Goal: Feedback & Contribution: Leave review/rating

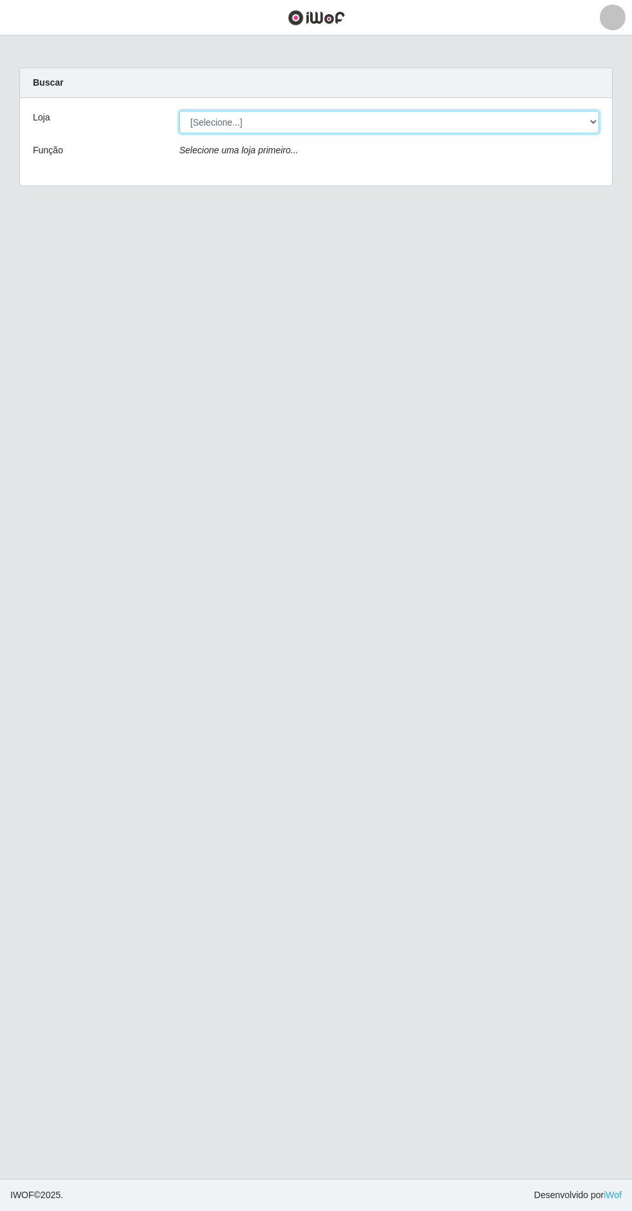
click at [430, 122] on select "[Selecione...] Extrabom - Loja 05 [GEOGRAPHIC_DATA]" at bounding box center [389, 122] width 420 height 23
select select "494"
click at [179, 111] on select "[Selecione...] Extrabom - Loja 05 [GEOGRAPHIC_DATA]" at bounding box center [389, 122] width 420 height 23
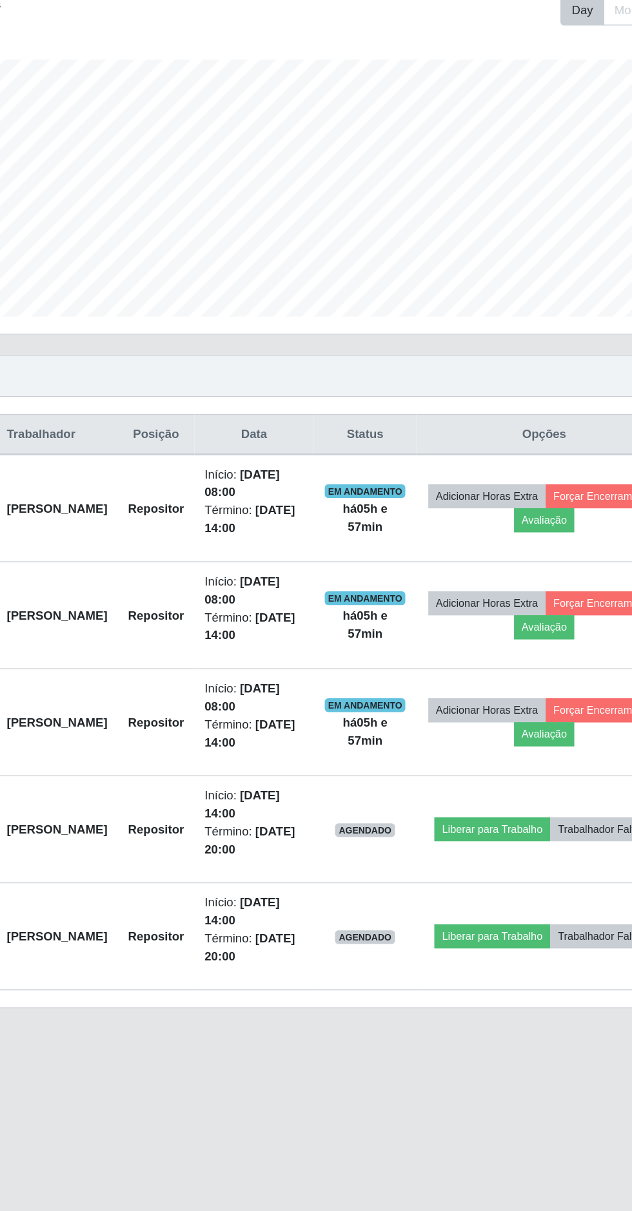
scroll to position [11, 0]
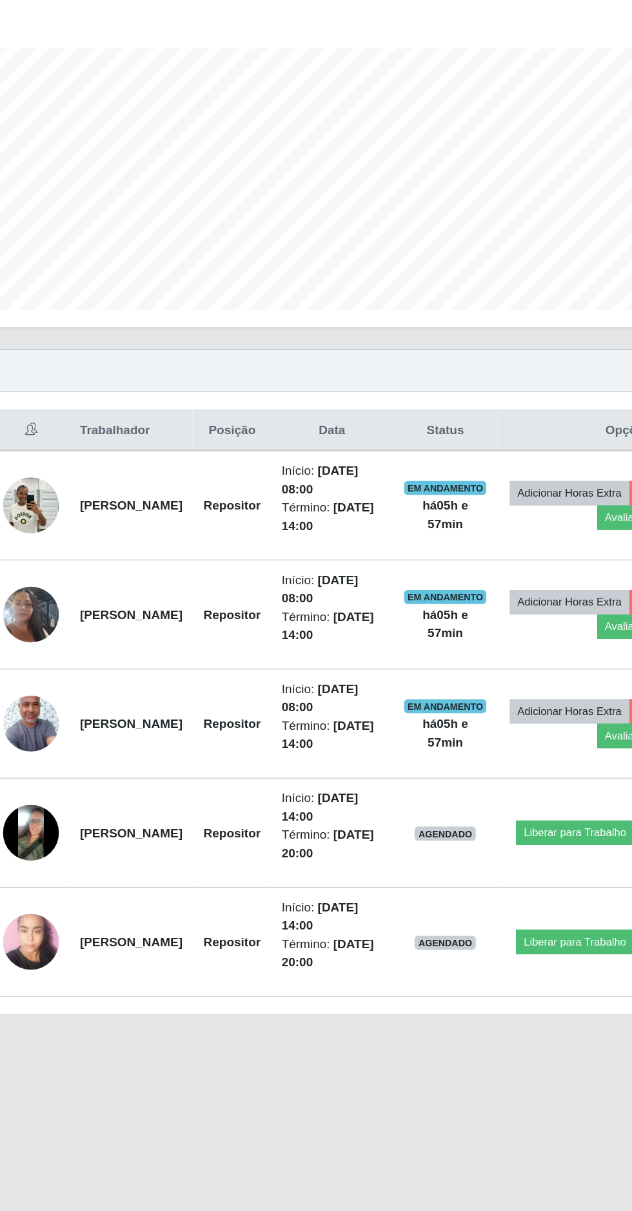
click at [61, 673] on img at bounding box center [61, 685] width 41 height 73
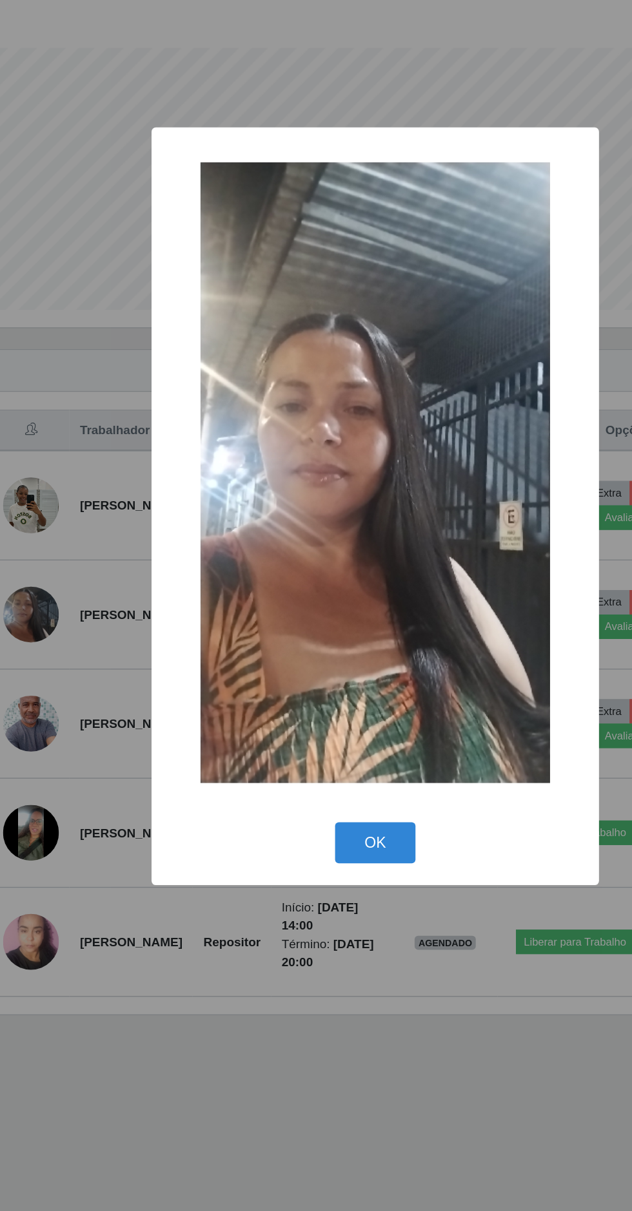
click at [306, 844] on button "OK" at bounding box center [316, 854] width 60 height 30
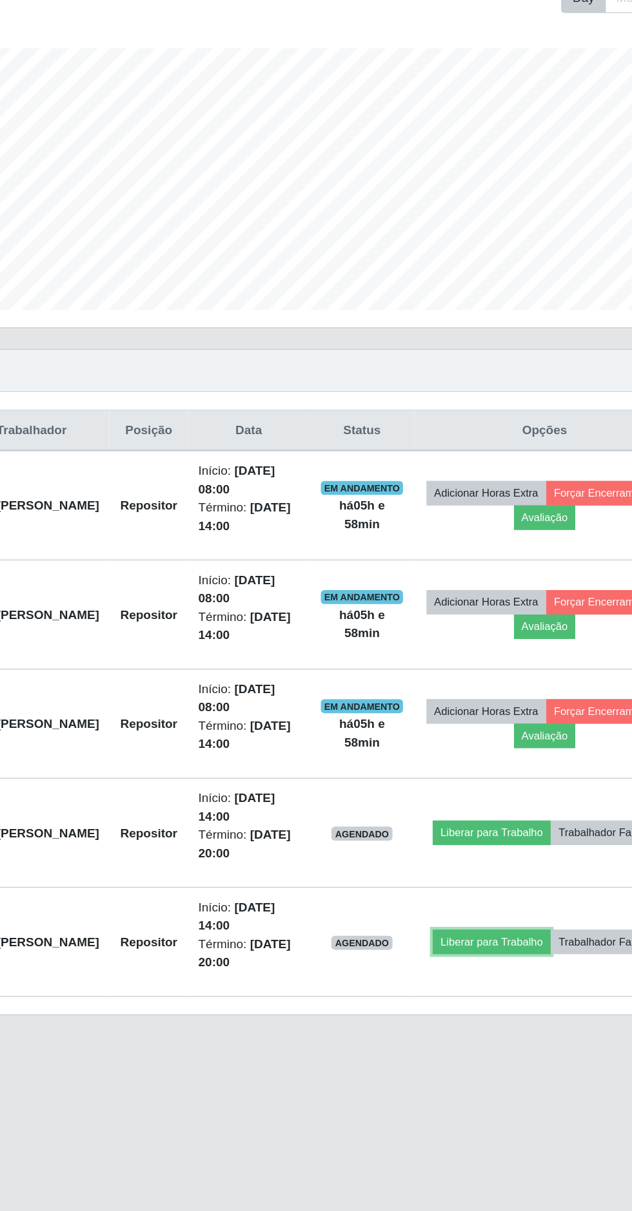
click at [507, 918] on button "Liberar para Trabalho" at bounding box center [463, 927] width 87 height 18
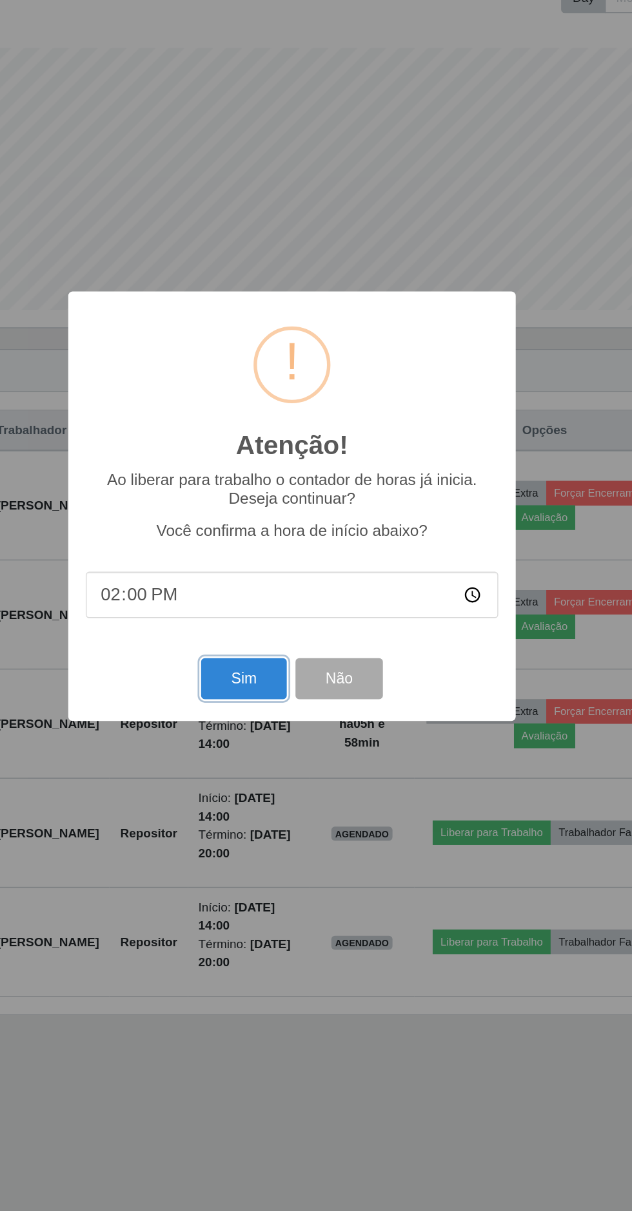
click at [280, 734] on button "Sim" at bounding box center [280, 733] width 63 height 30
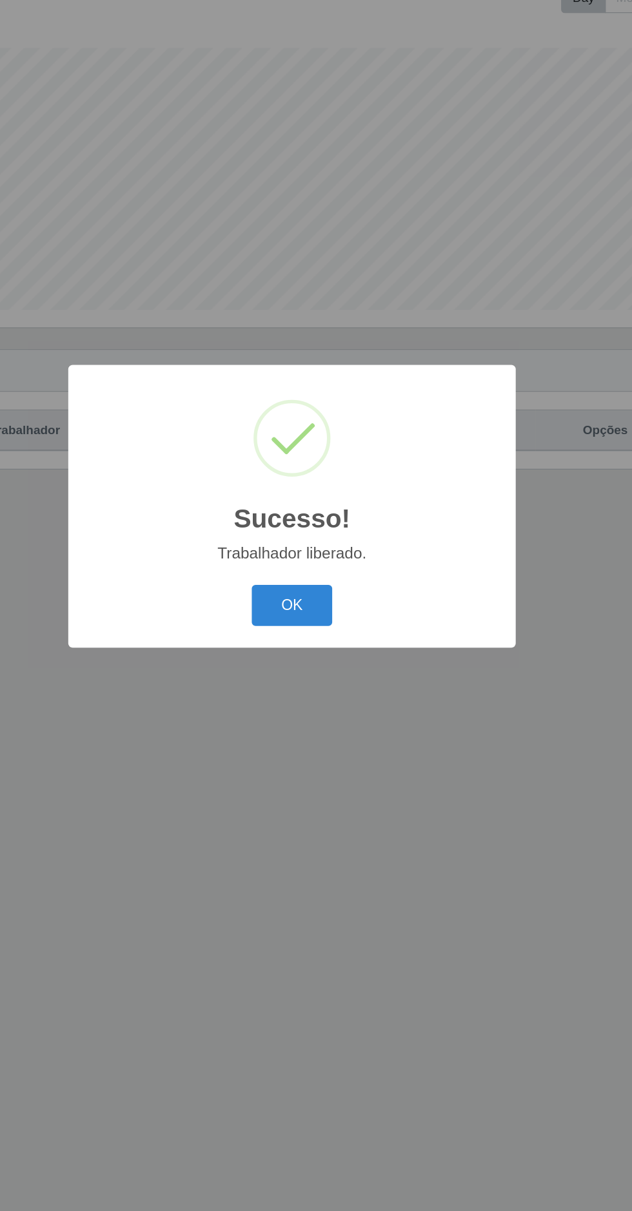
click at [501, 818] on div "Sucesso! × Trabalhador liberado. OK Cancel" at bounding box center [316, 605] width 632 height 1211
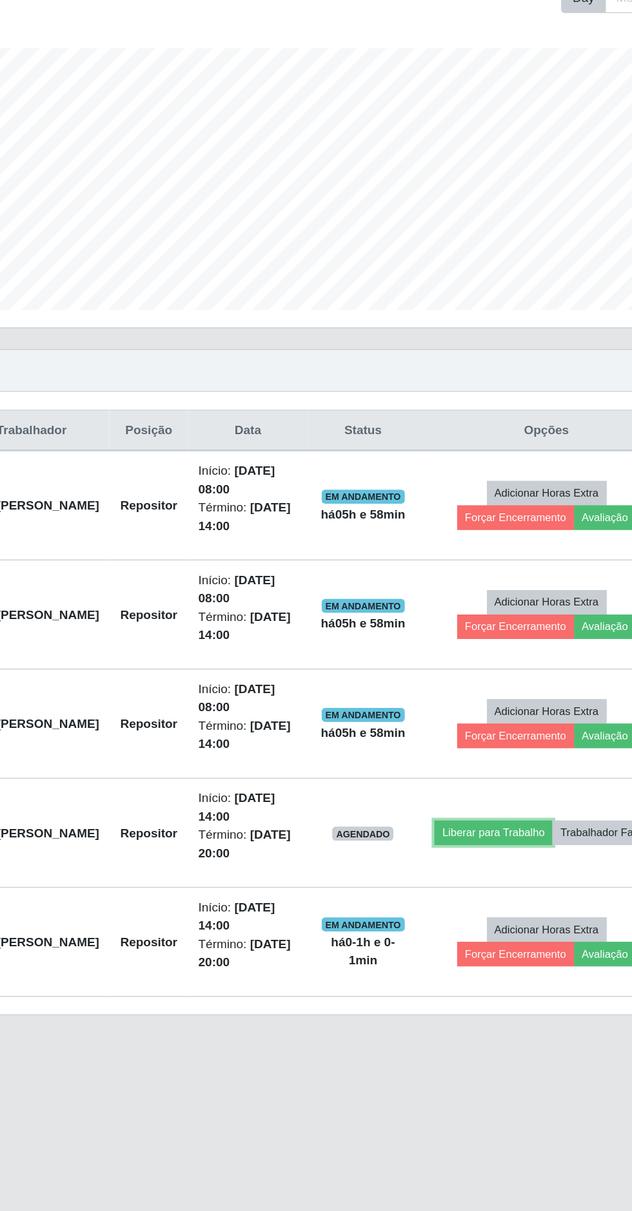
click at [503, 838] on button "Liberar para Trabalho" at bounding box center [464, 847] width 87 height 18
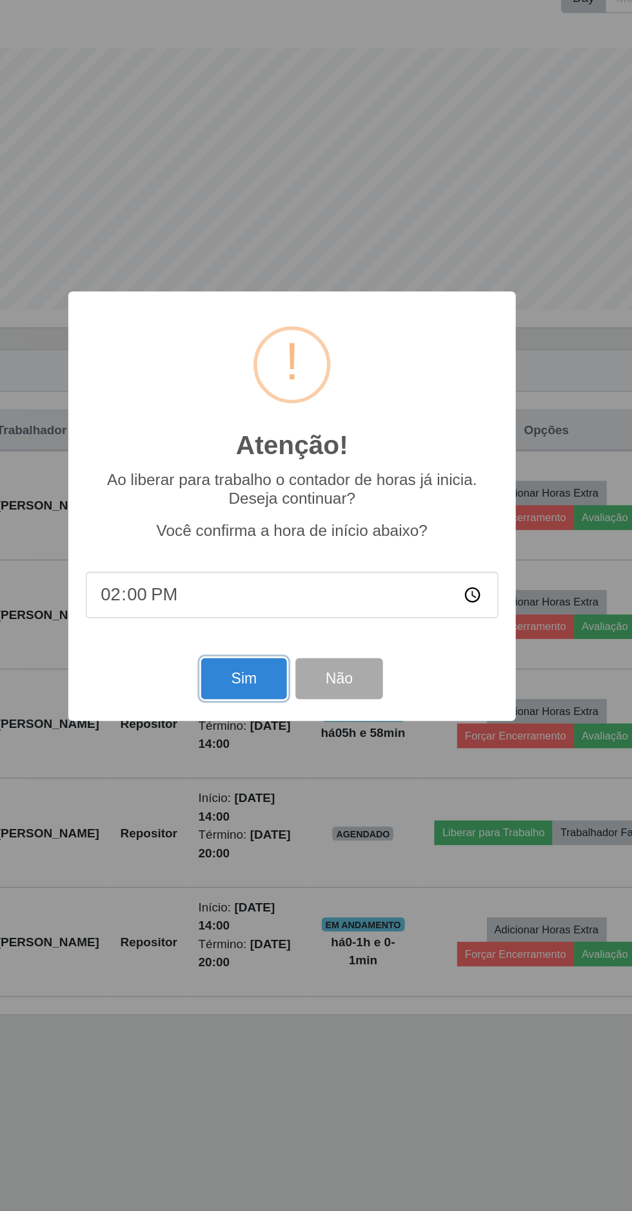
click at [293, 744] on button "Sim" at bounding box center [280, 733] width 63 height 30
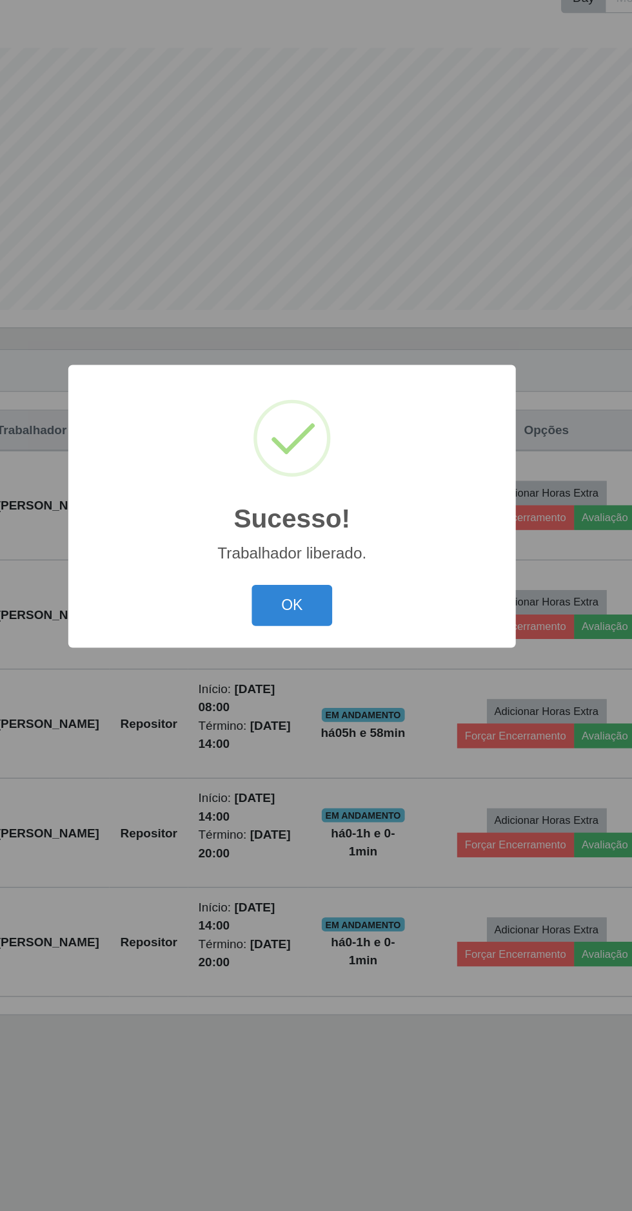
click at [312, 683] on button "OK" at bounding box center [316, 679] width 60 height 30
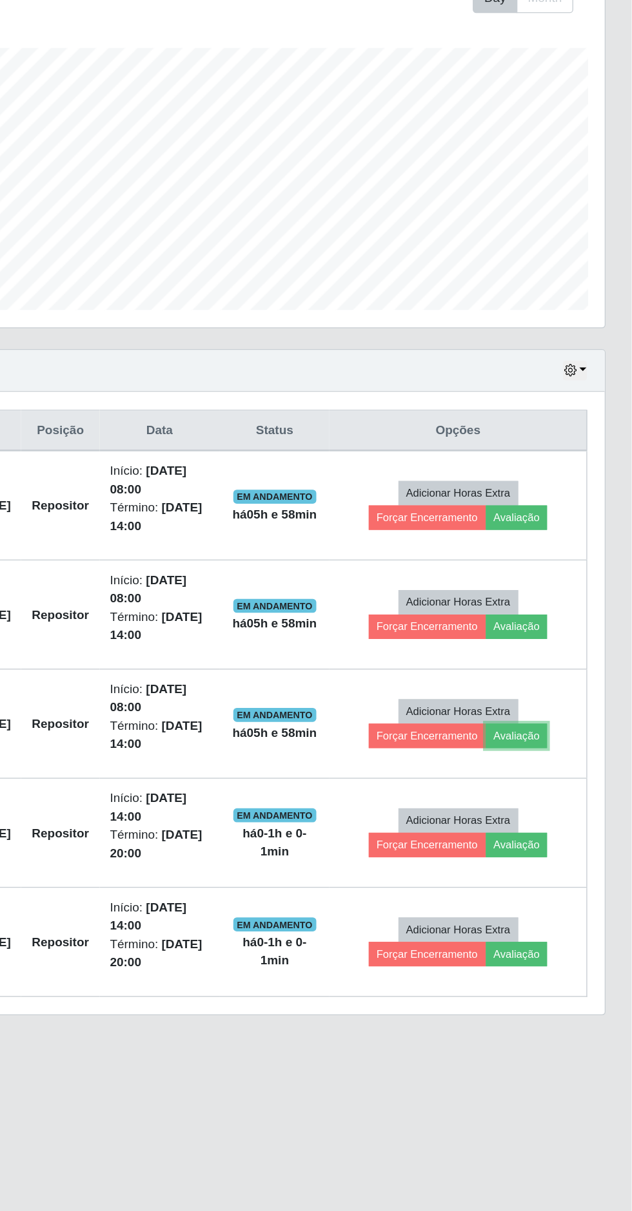
click at [561, 766] on button "Avaliação" at bounding box center [547, 775] width 46 height 18
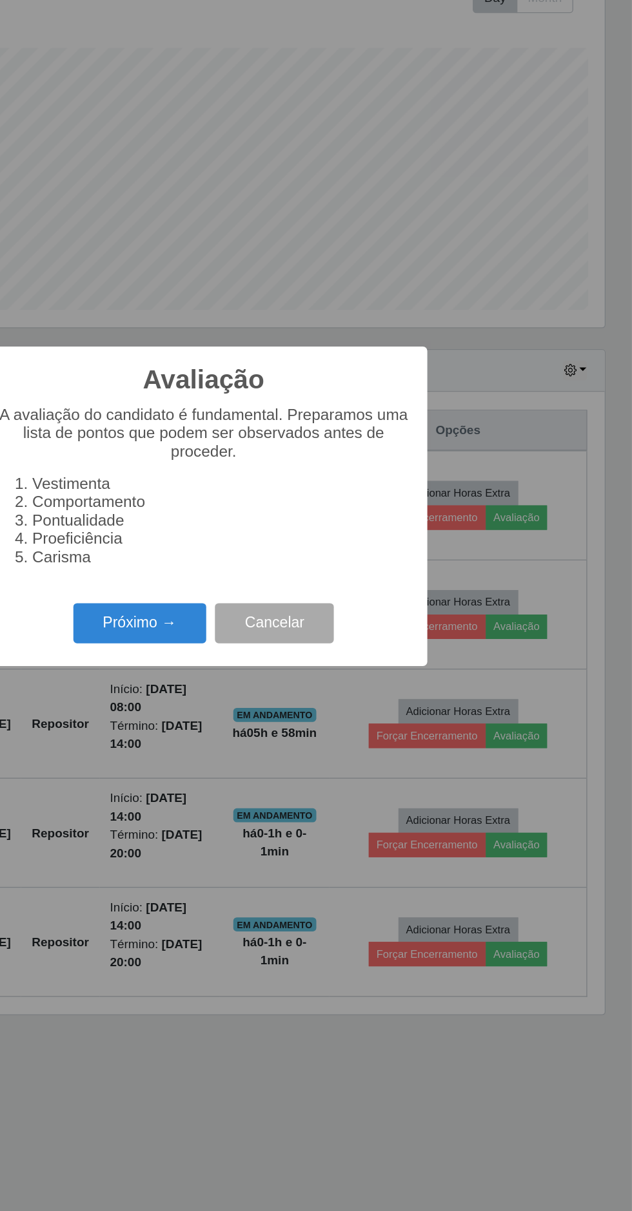
click at [276, 697] on button "Próximo →" at bounding box center [269, 692] width 98 height 30
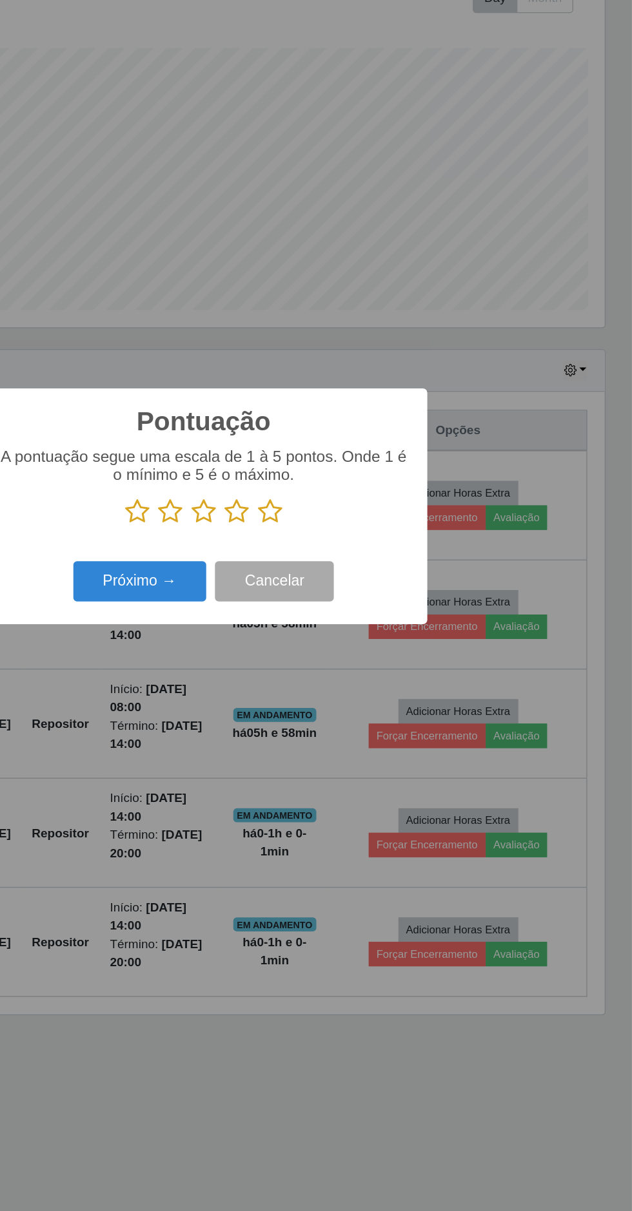
click at [362, 610] on icon at bounding box center [365, 609] width 18 height 19
click at [356, 619] on input "radio" at bounding box center [356, 619] width 0 height 0
click at [296, 669] on button "Próximo →" at bounding box center [269, 661] width 98 height 30
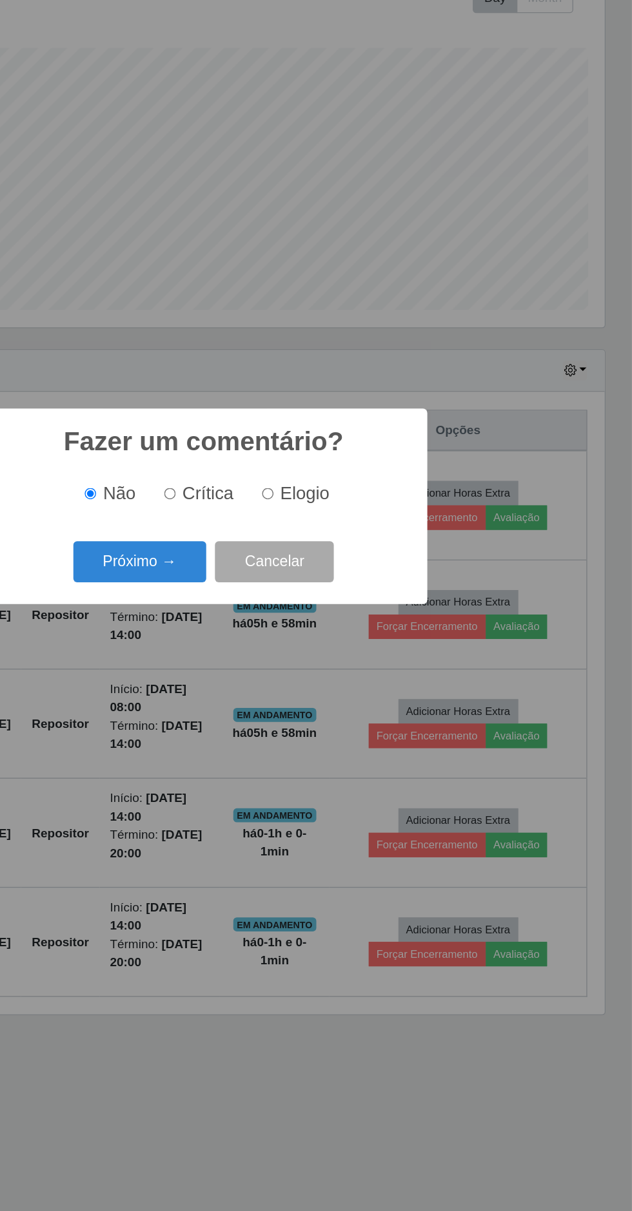
click at [367, 599] on input "Elogio" at bounding box center [363, 596] width 8 height 8
radio input "true"
click at [300, 657] on button "Próximo →" at bounding box center [269, 647] width 98 height 30
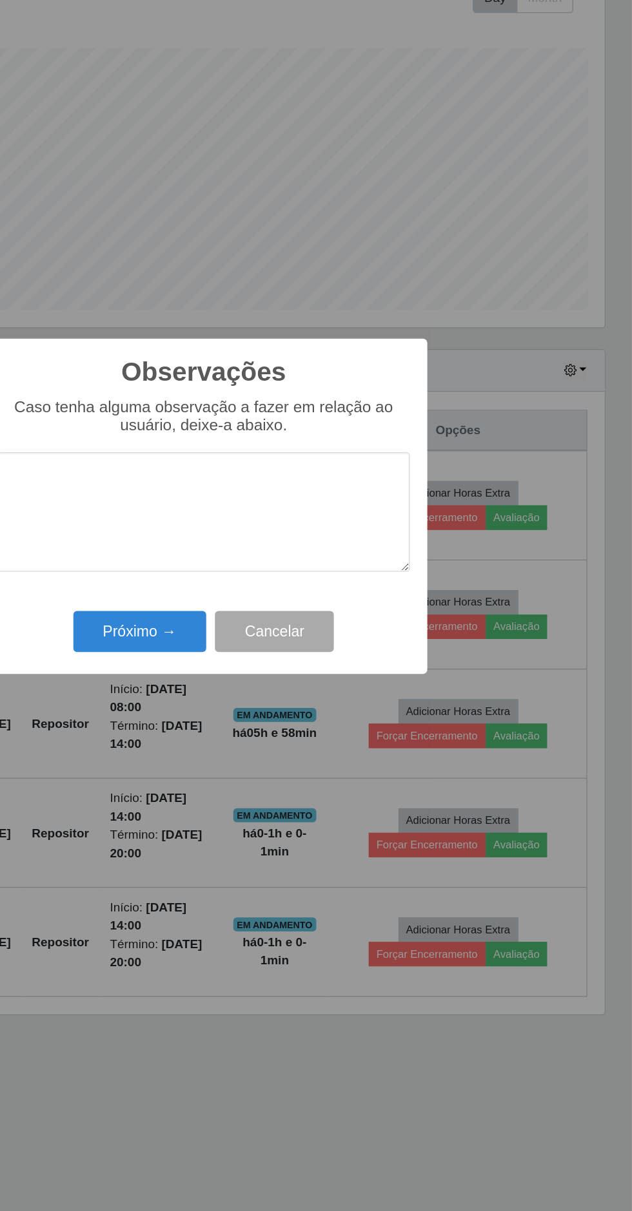
click at [353, 631] on textarea at bounding box center [316, 610] width 304 height 88
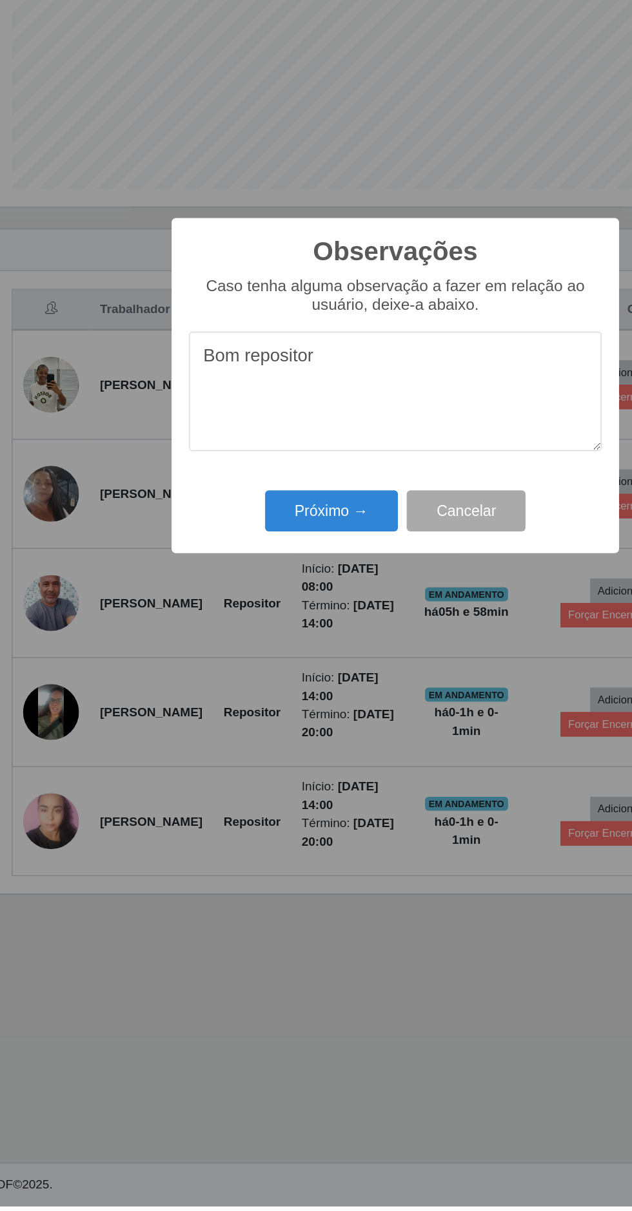
type textarea "Bom repositor"
click at [282, 708] on button "Próximo →" at bounding box center [269, 698] width 98 height 30
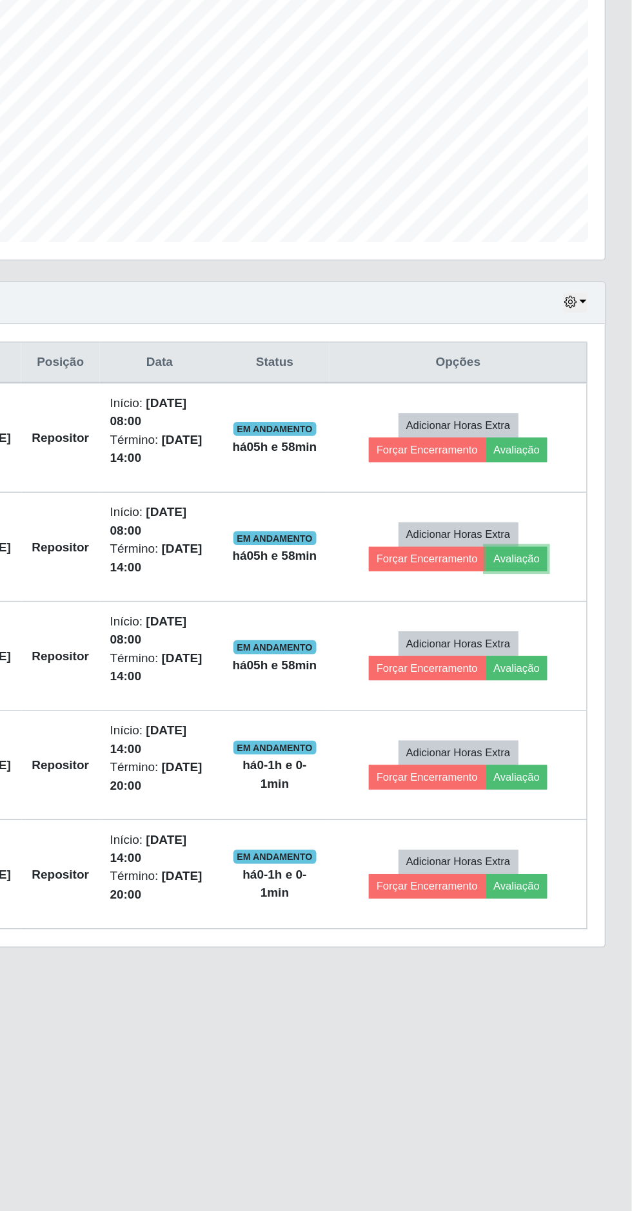
click at [565, 686] on button "Avaliação" at bounding box center [547, 695] width 46 height 18
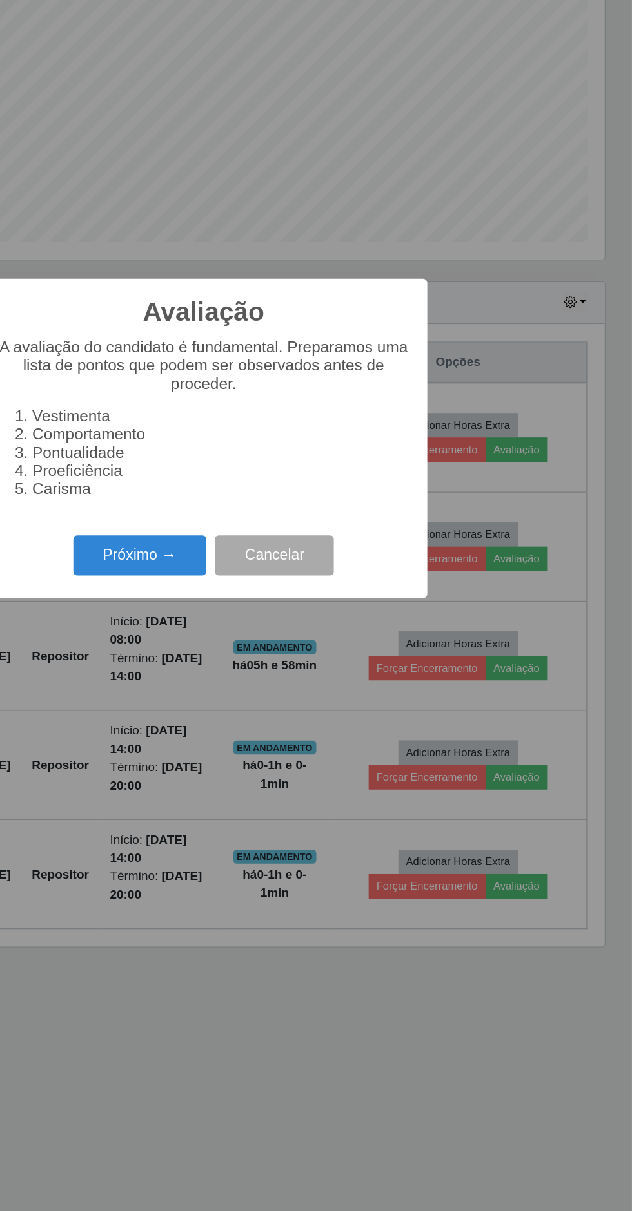
click at [291, 684] on button "Próximo →" at bounding box center [269, 692] width 98 height 30
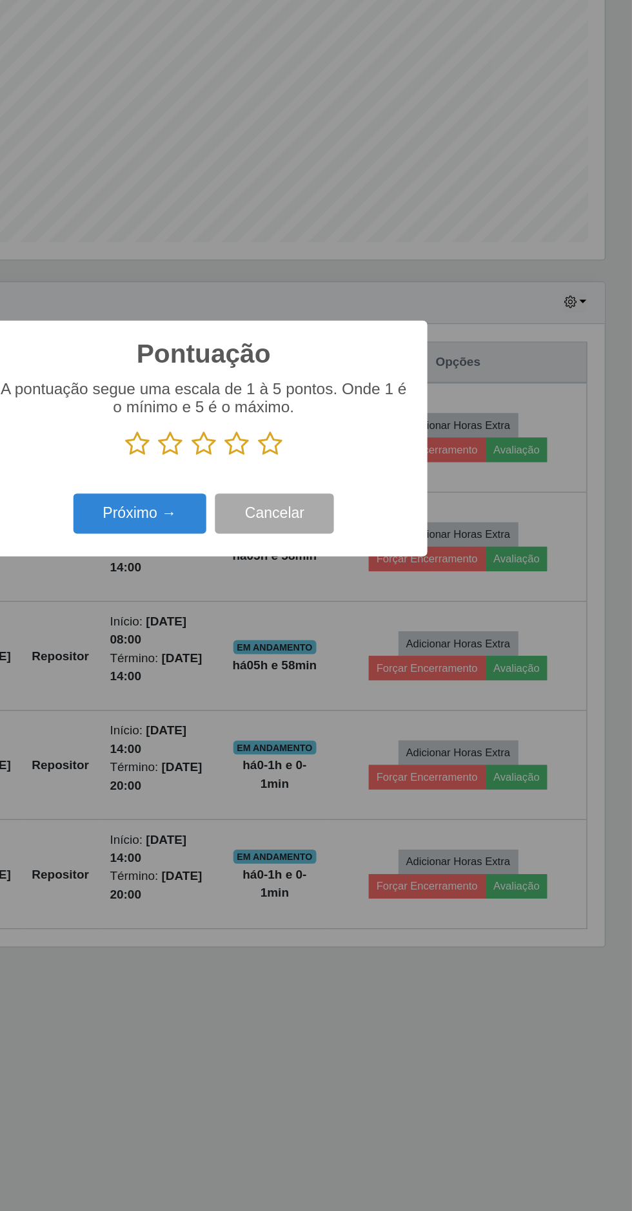
click at [356, 610] on icon at bounding box center [365, 609] width 18 height 19
click at [356, 619] on input "radio" at bounding box center [356, 619] width 0 height 0
click at [296, 664] on button "Próximo →" at bounding box center [269, 661] width 98 height 30
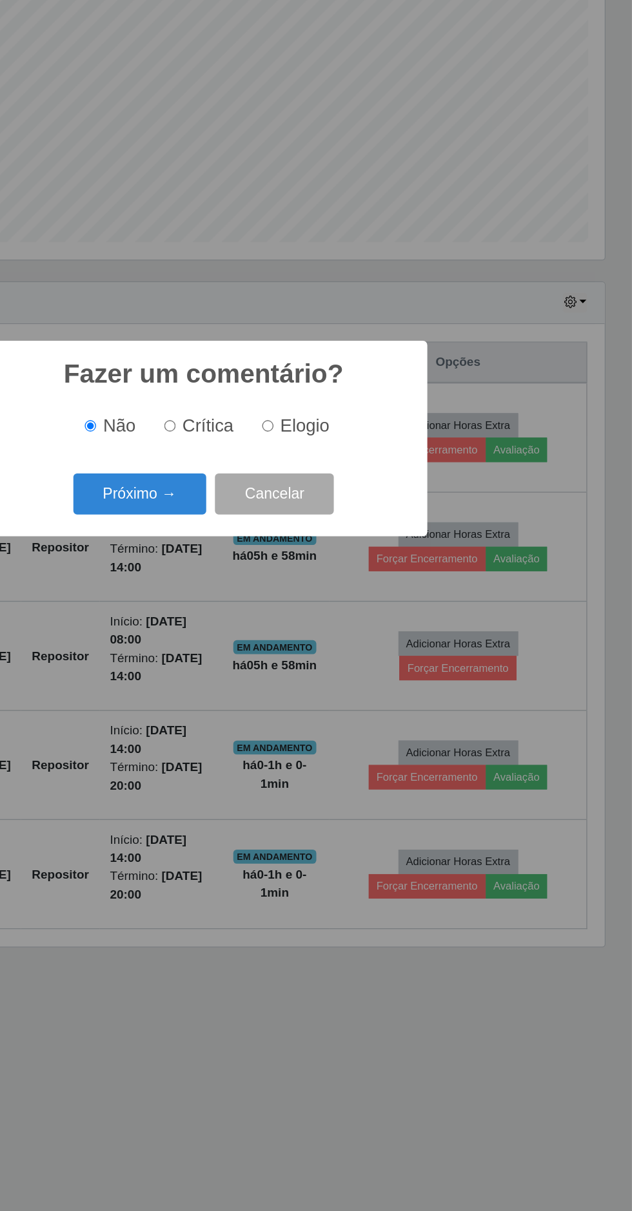
click at [367, 599] on input "Elogio" at bounding box center [363, 596] width 8 height 8
radio input "true"
click at [282, 658] on button "Próximo →" at bounding box center [269, 647] width 98 height 30
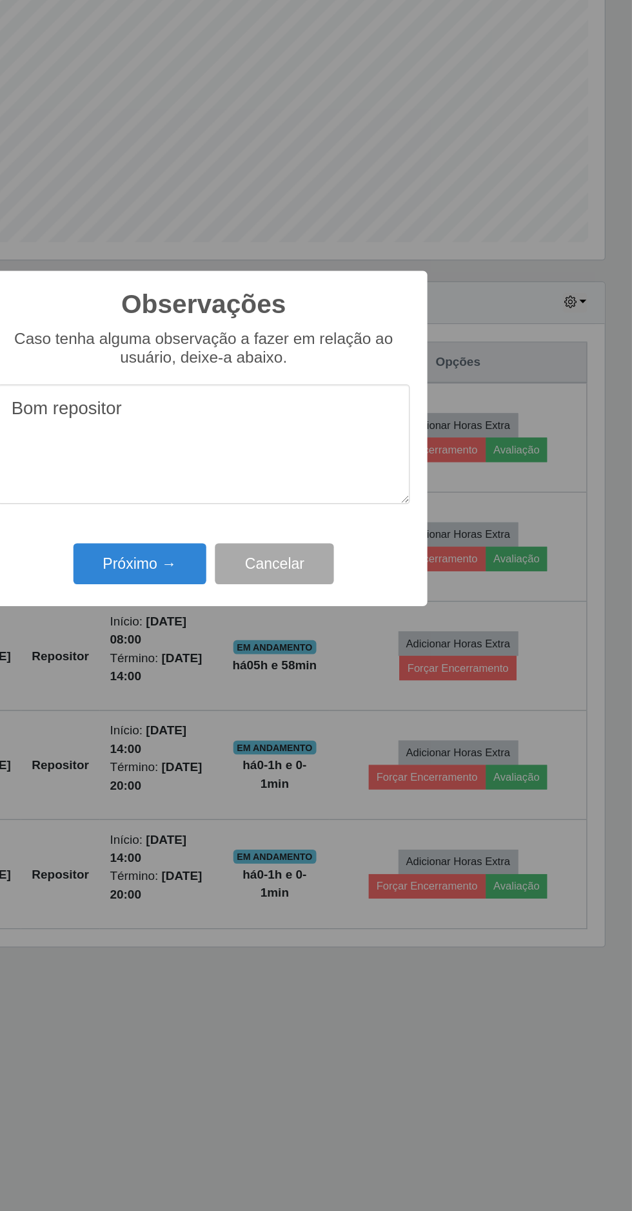
type textarea "Bom repositor"
click at [290, 699] on button "Próximo →" at bounding box center [269, 698] width 98 height 30
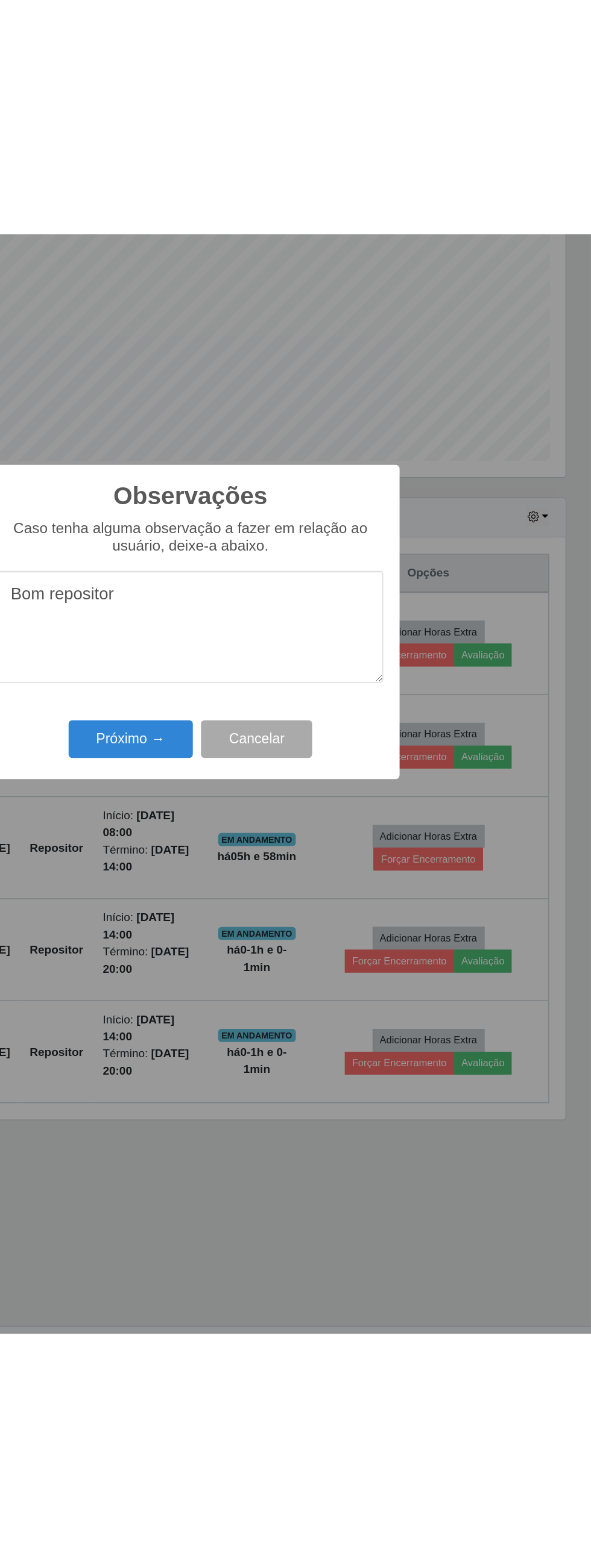
scroll to position [9, 0]
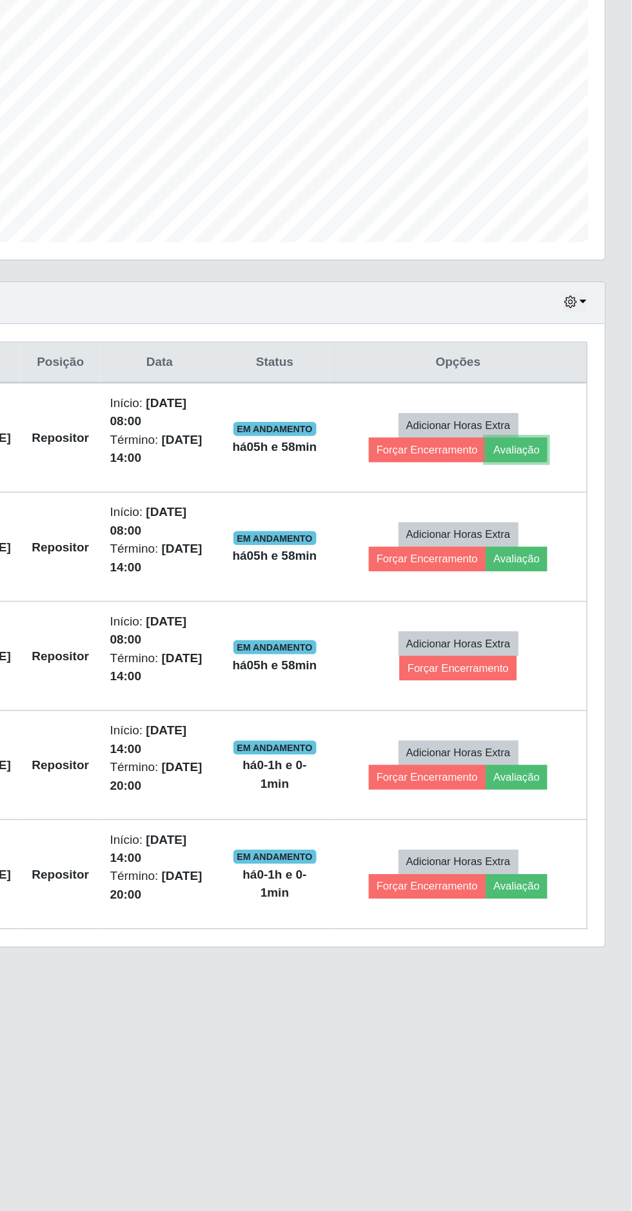
click at [566, 605] on button "Avaliação" at bounding box center [547, 614] width 46 height 18
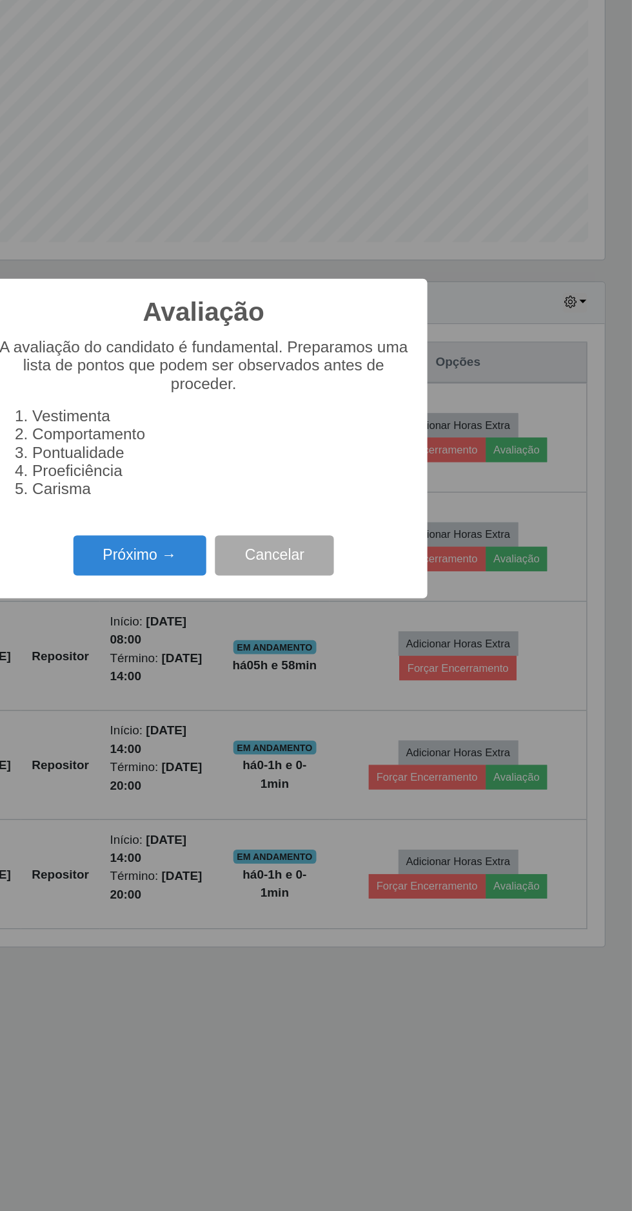
click at [294, 699] on button "Próximo →" at bounding box center [269, 692] width 98 height 30
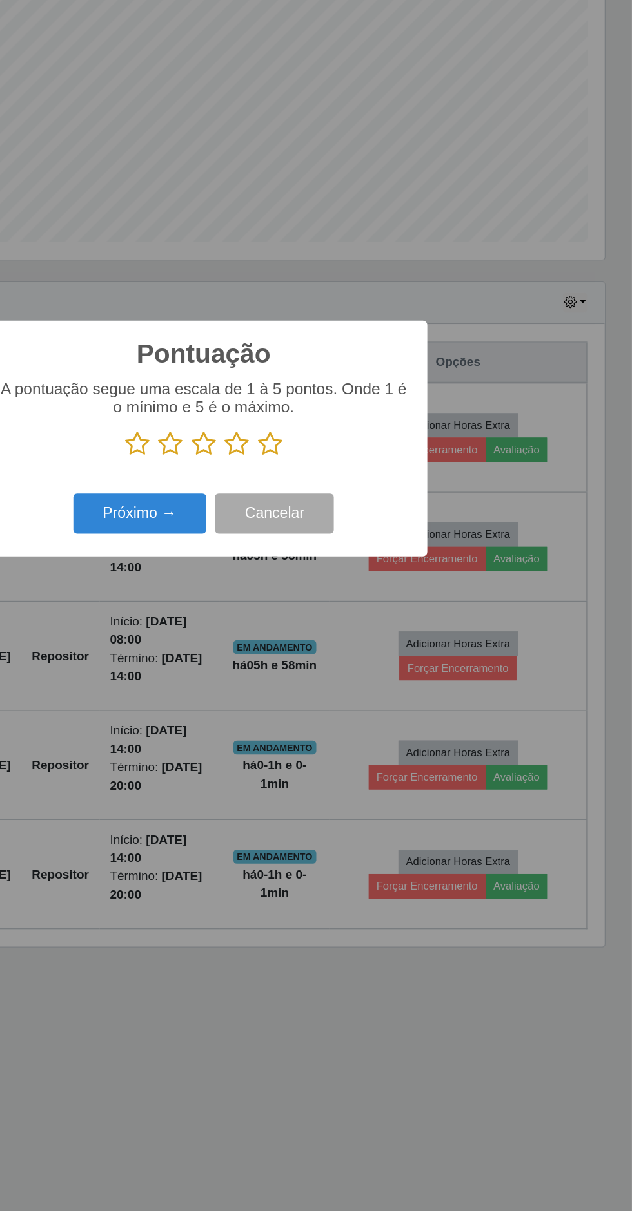
click at [368, 608] on icon at bounding box center [365, 609] width 18 height 19
click at [356, 619] on input "radio" at bounding box center [356, 619] width 0 height 0
click at [295, 668] on button "Próximo →" at bounding box center [269, 661] width 98 height 30
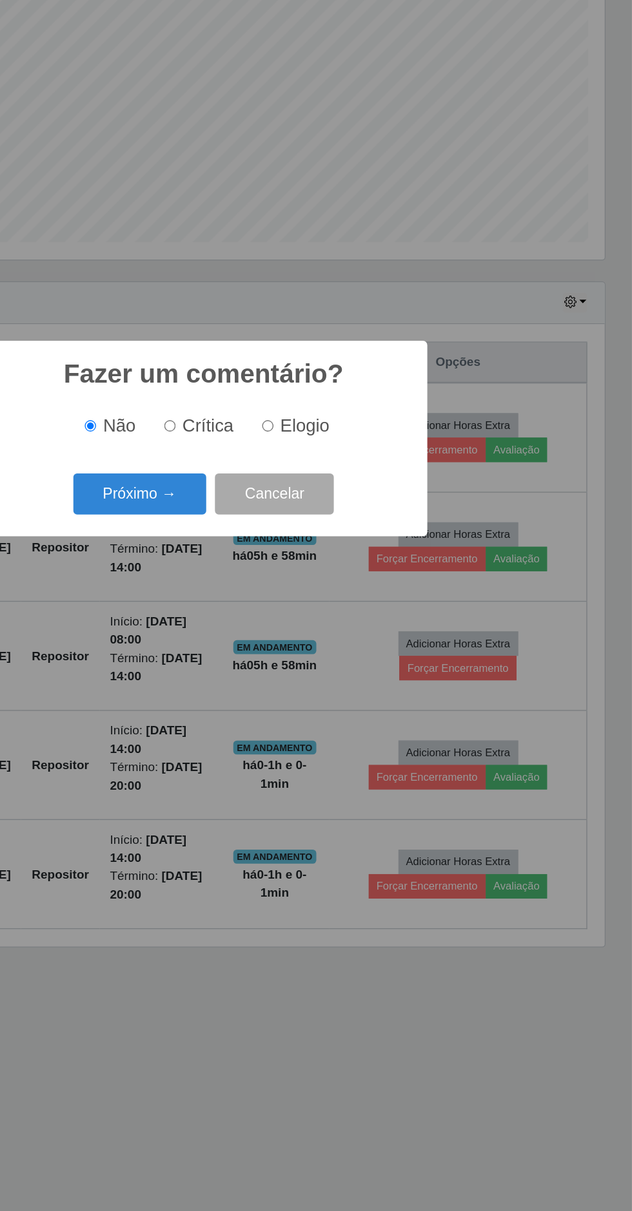
click at [366, 595] on input "Elogio" at bounding box center [363, 596] width 8 height 8
radio input "true"
click at [291, 660] on button "Próximo →" at bounding box center [269, 647] width 98 height 30
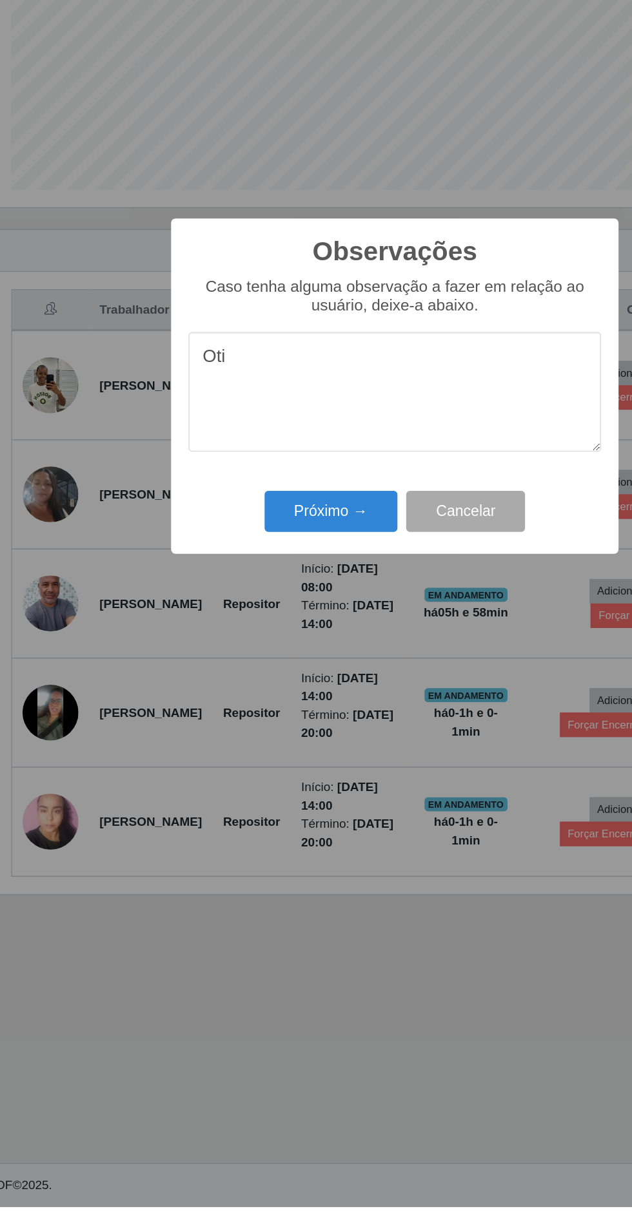
type textarea "Otim"
type textarea "Ótima repositora"
click at [270, 707] on button "Próximo →" at bounding box center [269, 698] width 98 height 30
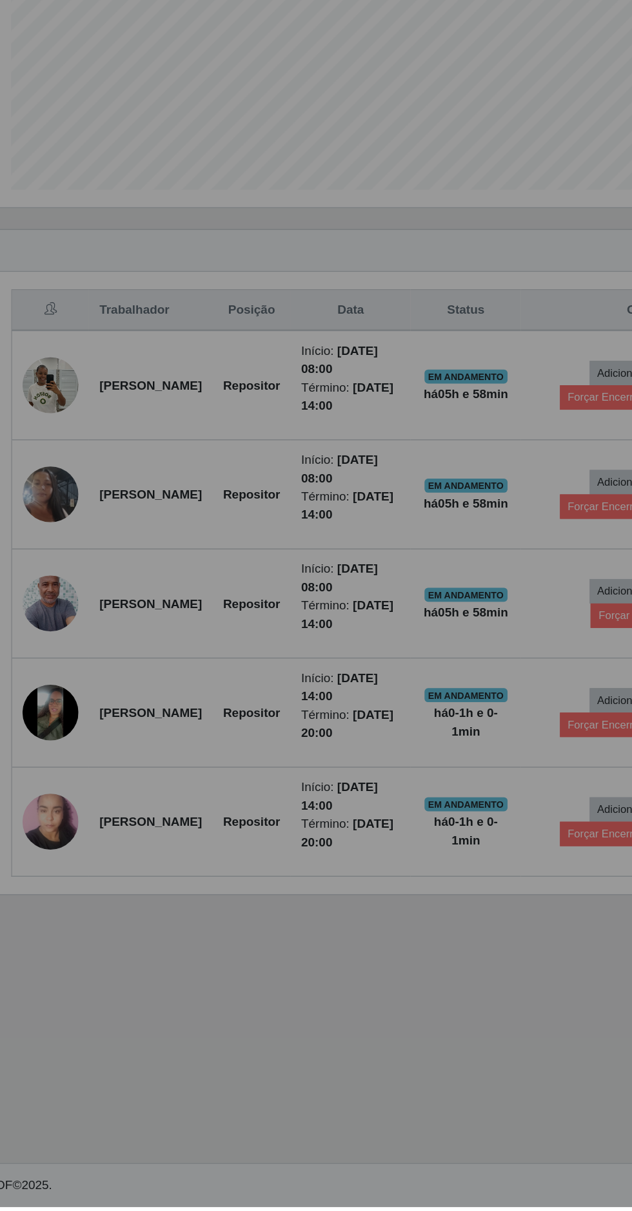
scroll to position [10, 0]
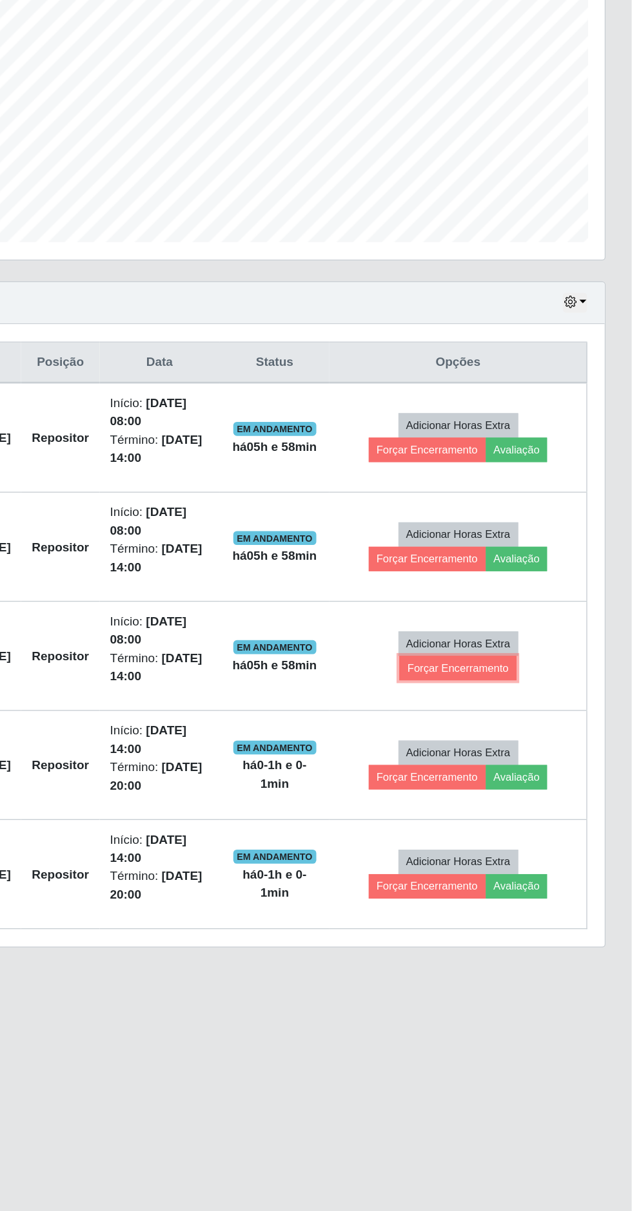
click at [528, 766] on button "Forçar Encerramento" at bounding box center [503, 775] width 86 height 18
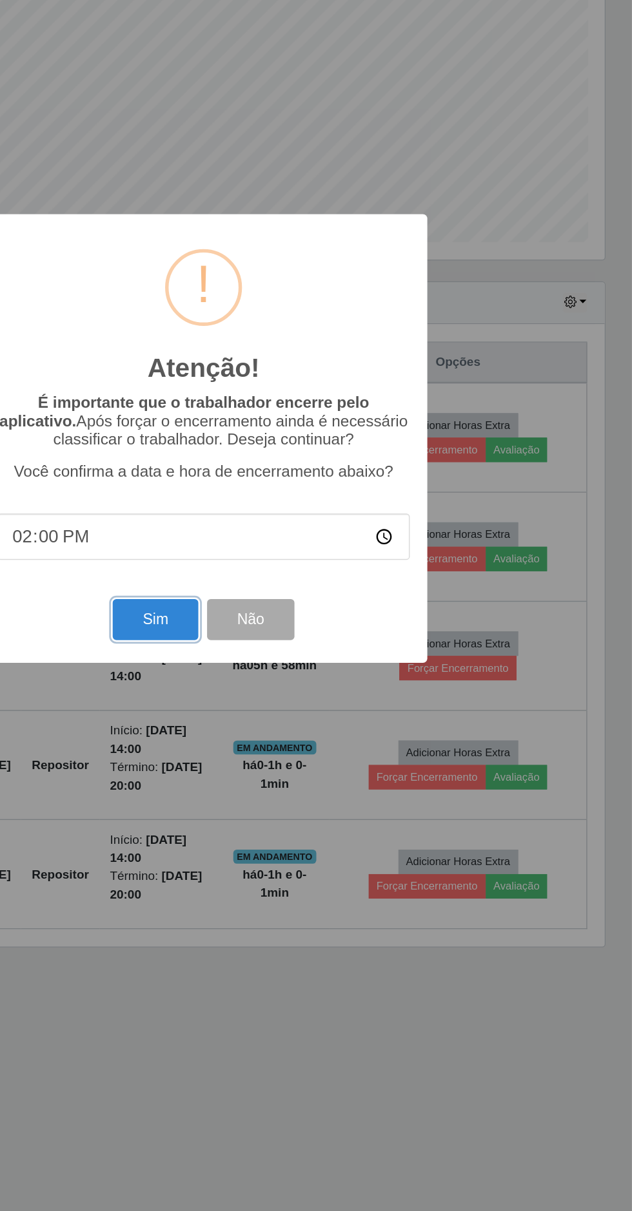
click at [294, 744] on button "Sim" at bounding box center [280, 739] width 63 height 30
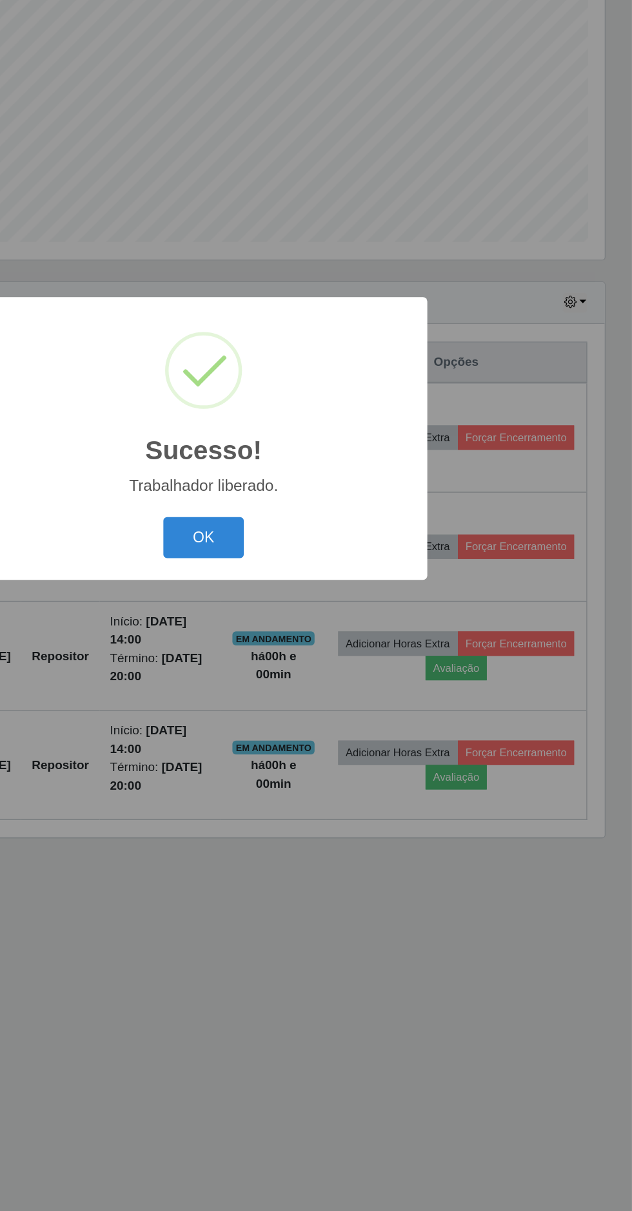
click at [318, 684] on button "OK" at bounding box center [316, 679] width 60 height 30
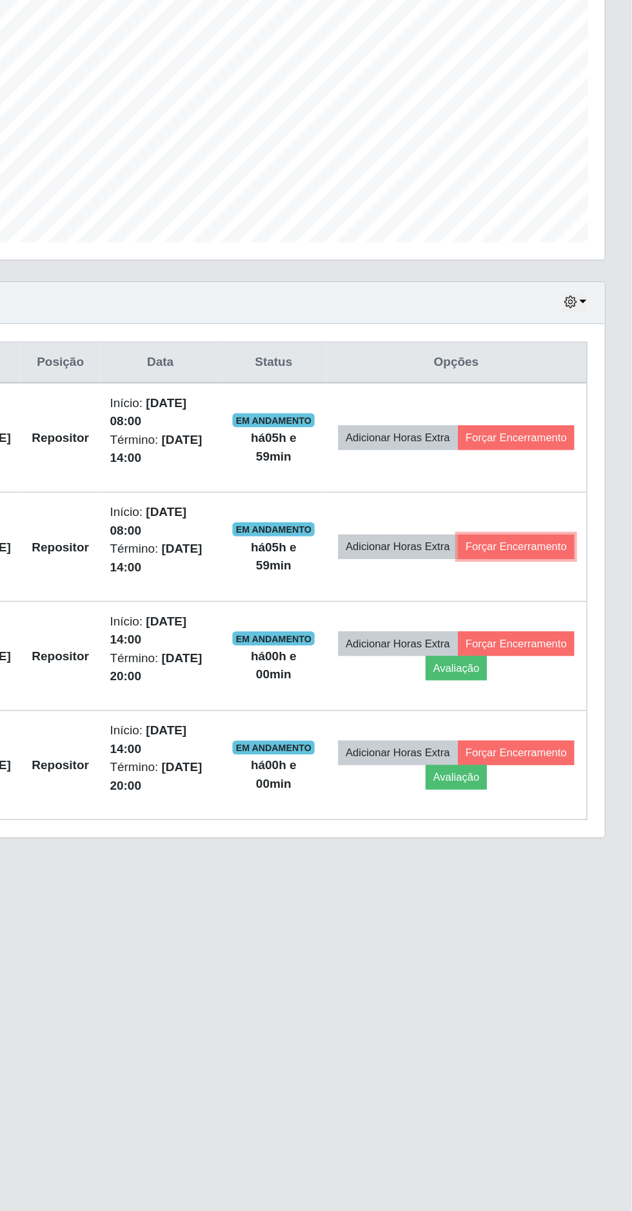
click at [516, 678] on button "Forçar Encerramento" at bounding box center [546, 686] width 86 height 18
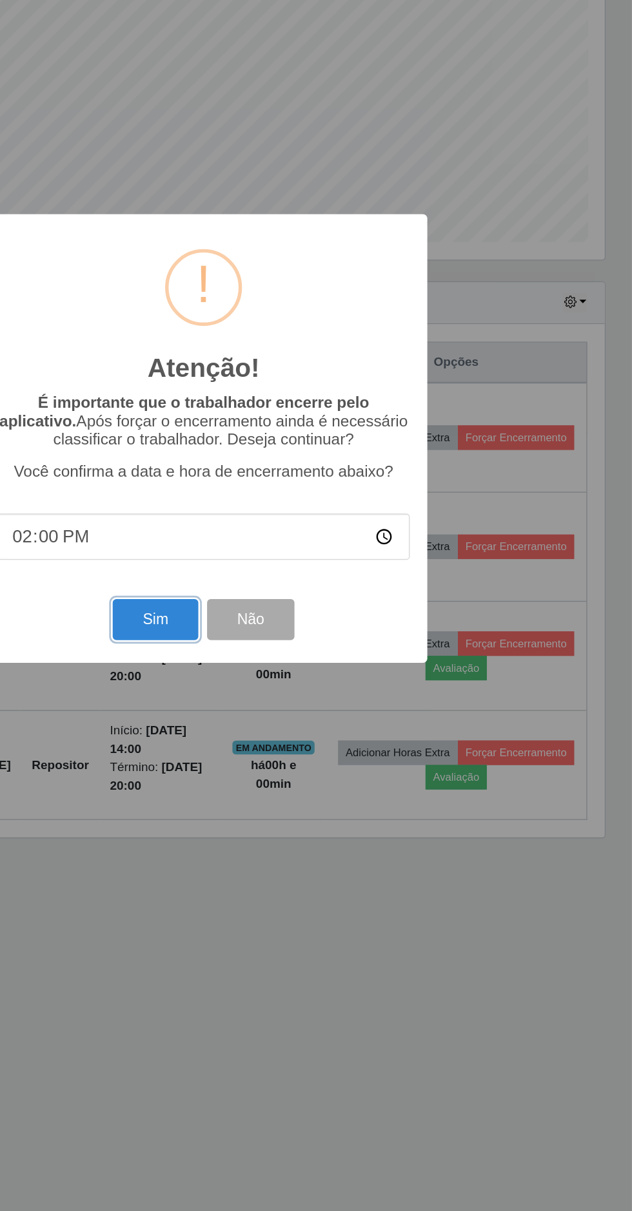
click at [302, 749] on button "Sim" at bounding box center [280, 739] width 63 height 30
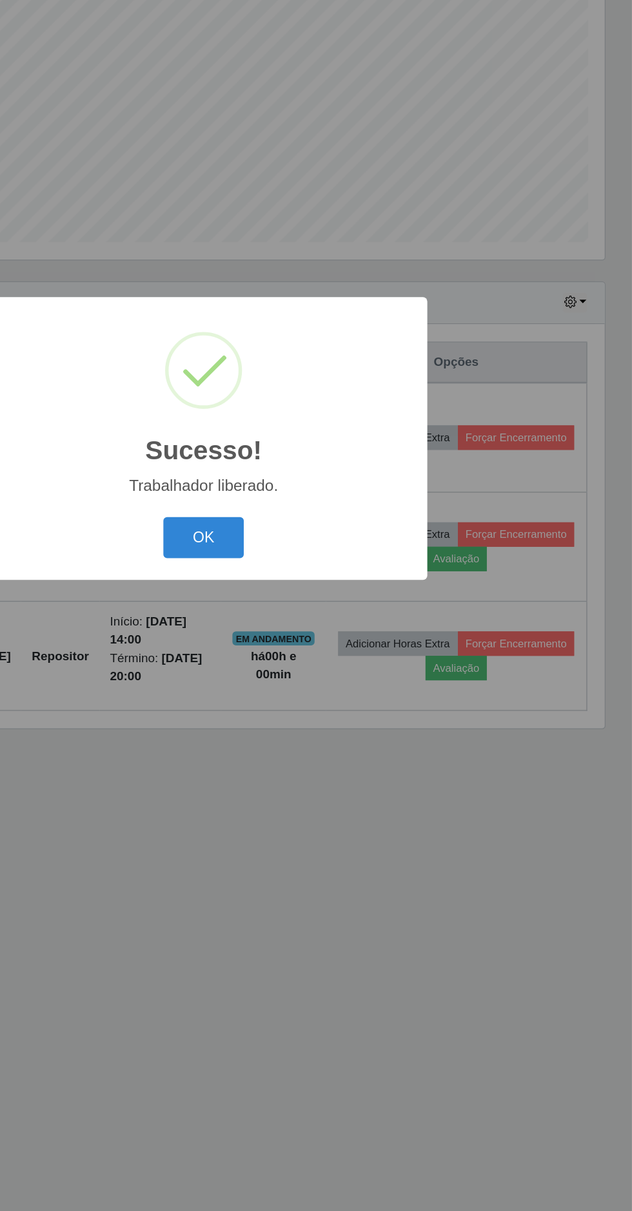
click at [327, 679] on button "OK" at bounding box center [316, 679] width 60 height 30
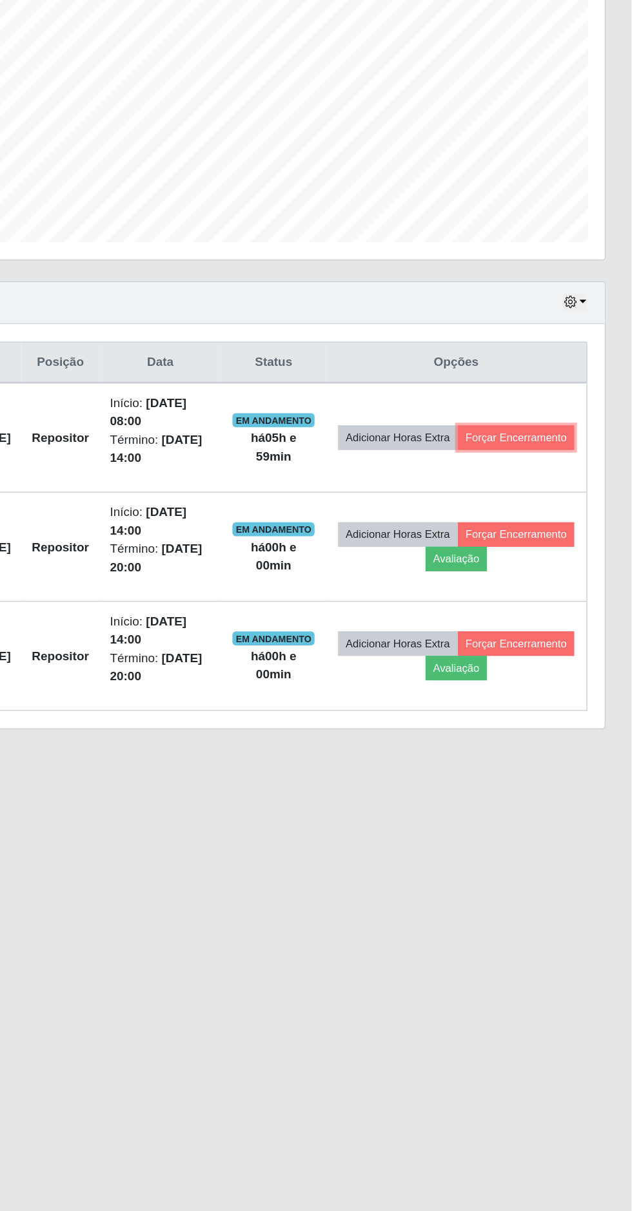
click at [530, 600] on button "Forçar Encerramento" at bounding box center [546, 605] width 86 height 18
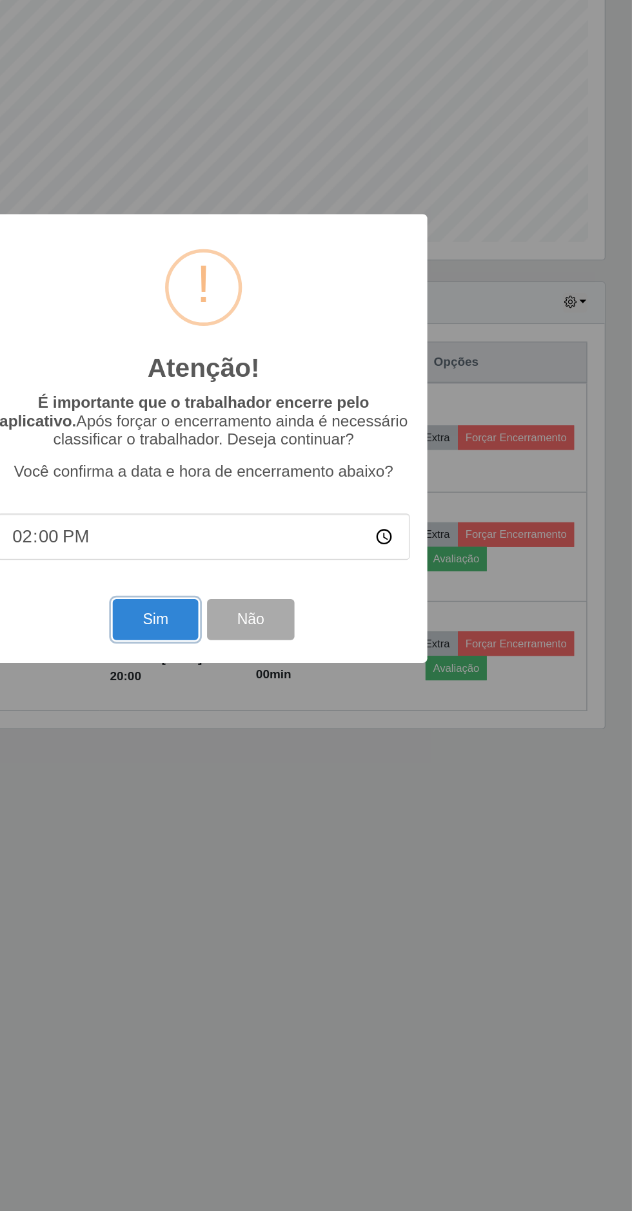
click at [299, 742] on button "Sim" at bounding box center [280, 739] width 63 height 30
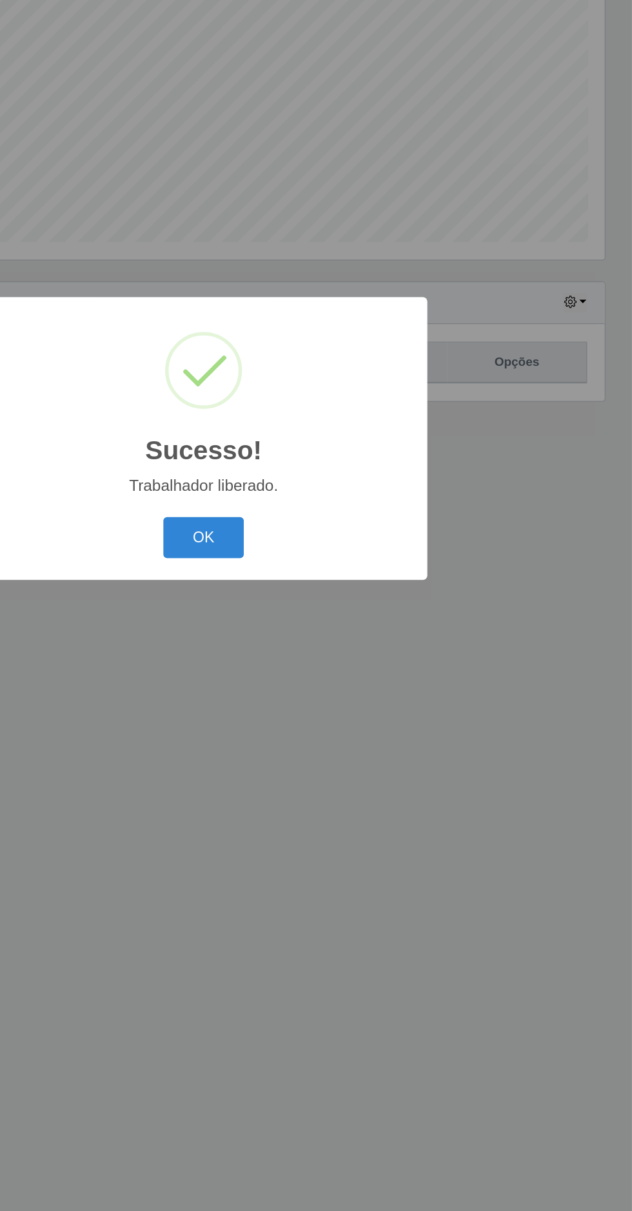
click at [315, 678] on button "OK" at bounding box center [316, 679] width 60 height 30
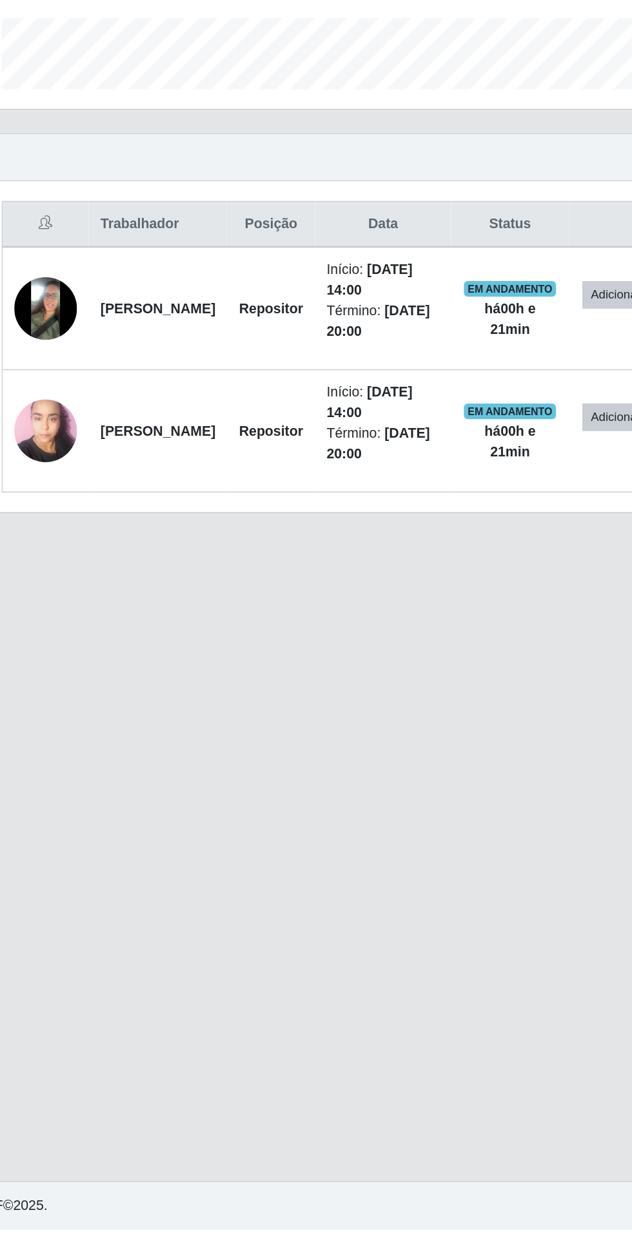
scroll to position [82, 0]
